Goal: Task Accomplishment & Management: Use online tool/utility

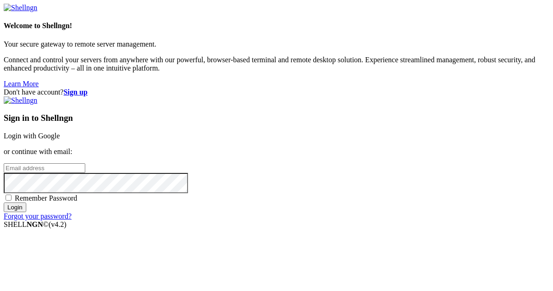
click at [85, 163] on input "email" at bounding box center [45, 168] width 82 height 10
click at [4, 164] on protonpass-control-7afb at bounding box center [4, 168] width 0 height 8
type input "[EMAIL_ADDRESS][DOMAIN_NAME]"
click at [26, 212] on input "Login" at bounding box center [15, 207] width 23 height 10
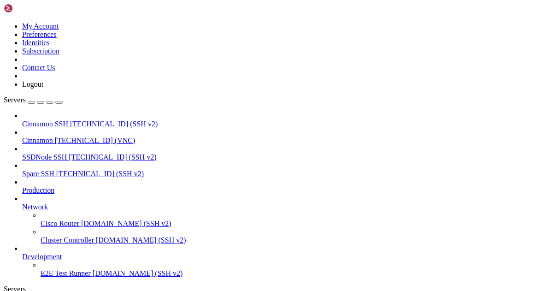
click at [53, 136] on span "Cinnamon" at bounding box center [37, 140] width 31 height 8
click at [42, 136] on span "Cinnamon" at bounding box center [37, 140] width 31 height 8
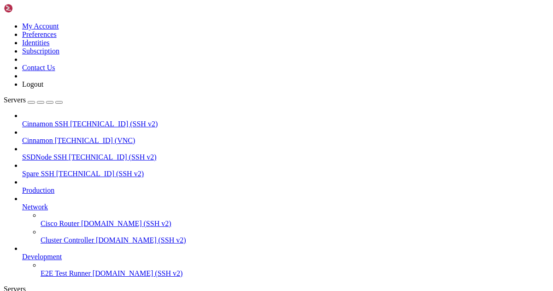
click at [4, 22] on icon at bounding box center [4, 22] width 0 height 0
click at [43, 88] on link "Logout" at bounding box center [32, 84] width 21 height 8
